Goal: Transaction & Acquisition: Purchase product/service

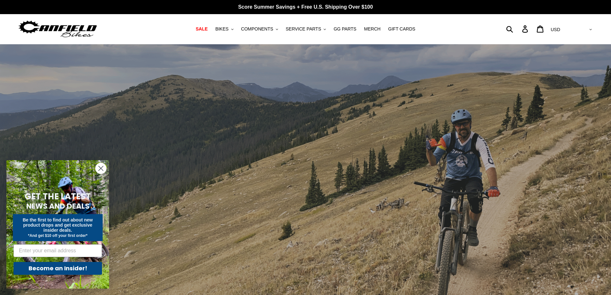
click at [100, 164] on circle "Close dialog" at bounding box center [101, 168] width 11 height 11
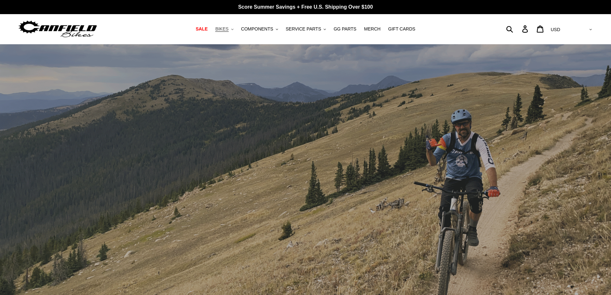
click at [236, 28] on button "BIKES .cls-1{fill:#231f20}" at bounding box center [224, 29] width 24 height 9
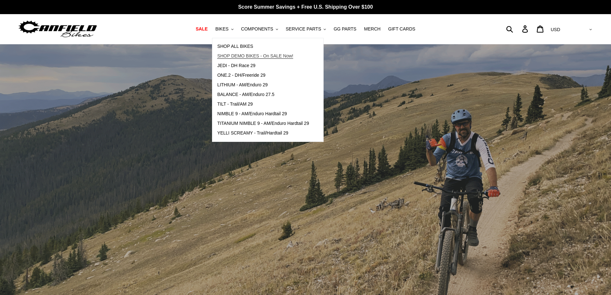
click at [236, 55] on span "SHOP DEMO BIKES - On SALE Now!" at bounding box center [255, 55] width 76 height 5
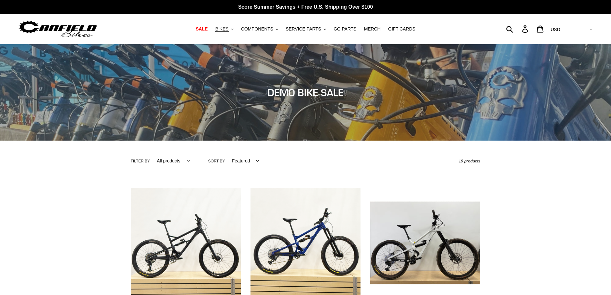
click at [236, 28] on button "BIKES .cls-1{fill:#231f20}" at bounding box center [224, 29] width 24 height 9
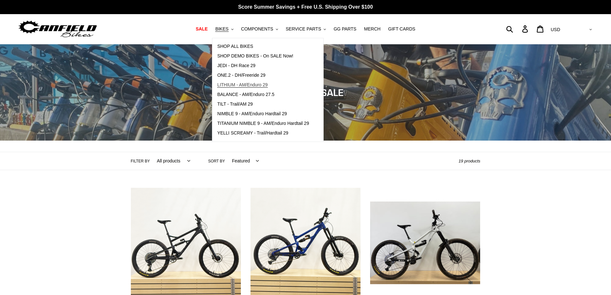
click at [261, 83] on span "LITHIUM - AM/Enduro 29" at bounding box center [242, 84] width 50 height 5
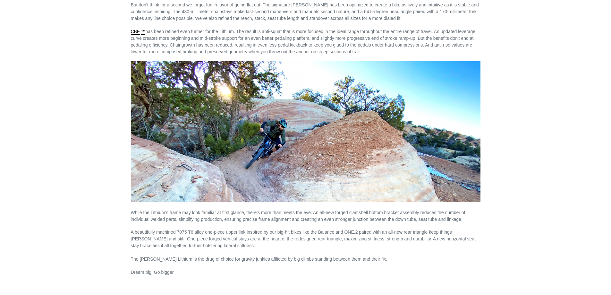
scroll to position [1176, 0]
